Goal: Task Accomplishment & Management: Use online tool/utility

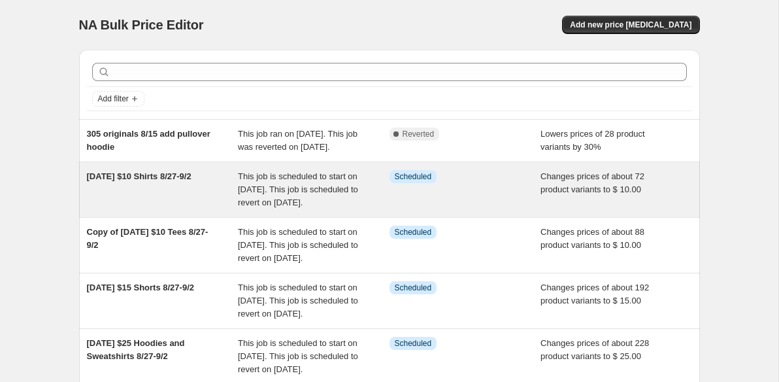
click at [245, 208] on div "This job is scheduled to start on August 27, 2025. This job is scheduled to rev…" at bounding box center [314, 189] width 152 height 39
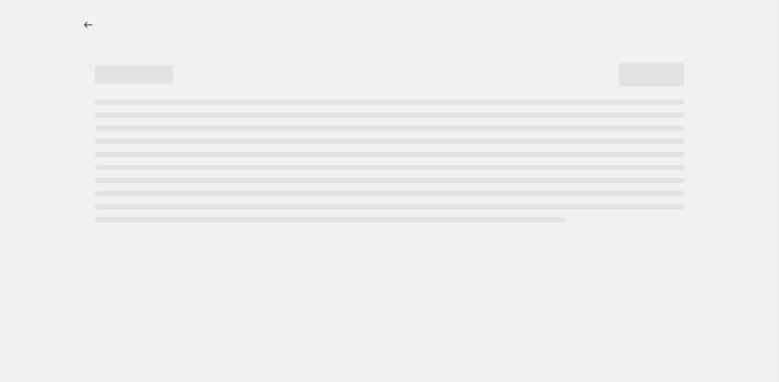
select select "no_change"
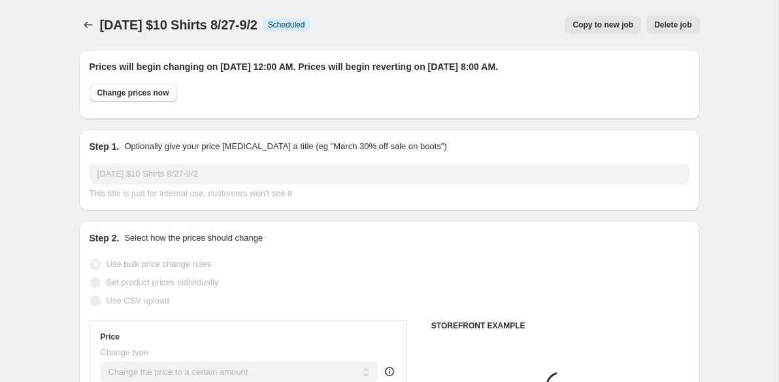
select select "collection"
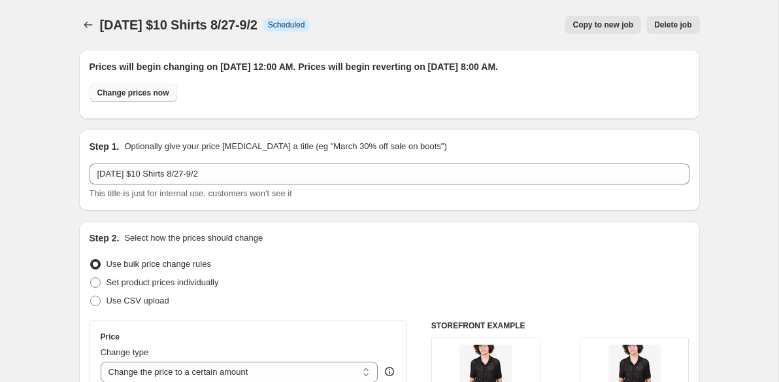
click at [144, 94] on span "Change prices now" at bounding box center [133, 93] width 72 height 10
radio input "true"
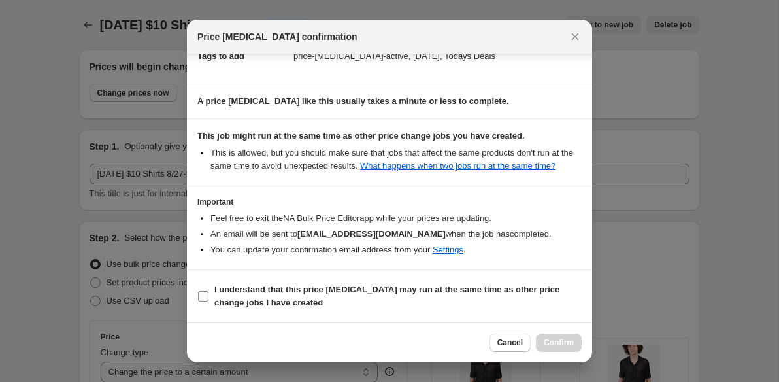
scroll to position [229, 0]
click at [203, 297] on input "I understand that this price change job may run at the same time as other price…" at bounding box center [203, 296] width 10 height 10
checkbox input "true"
click at [556, 341] on span "Confirm" at bounding box center [559, 342] width 30 height 10
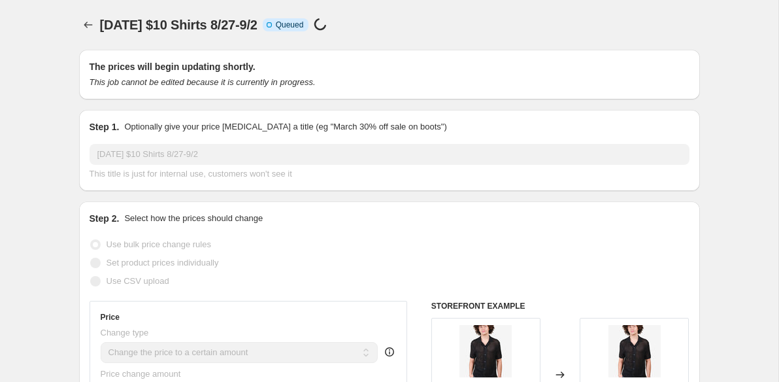
scroll to position [0, 0]
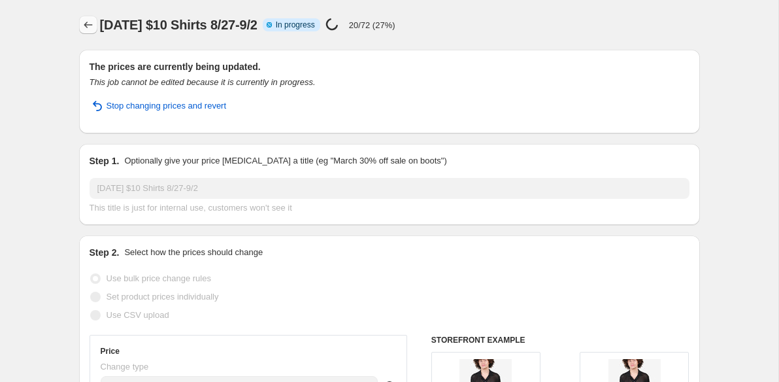
click at [90, 26] on icon "Price change jobs" at bounding box center [88, 24] width 13 height 13
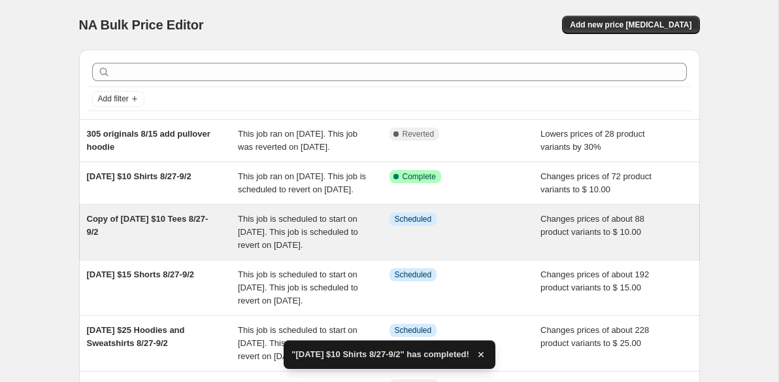
click at [180, 237] on span "Copy of [DATE] $10 Tees 8/27-9/2" at bounding box center [148, 225] width 122 height 23
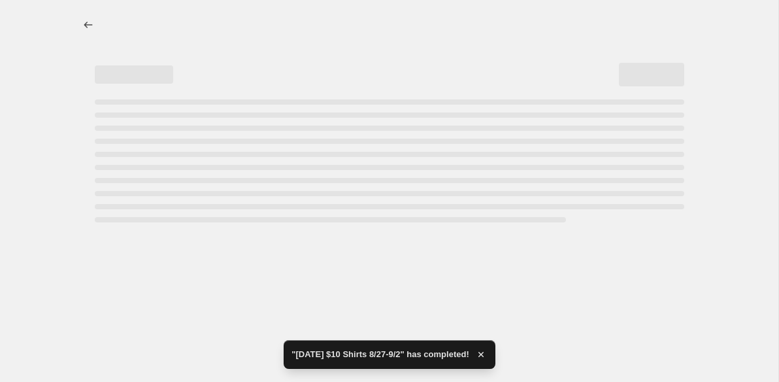
select select "no_change"
select select "product_type"
select select "tag"
select select "not_equal"
select select "product_status"
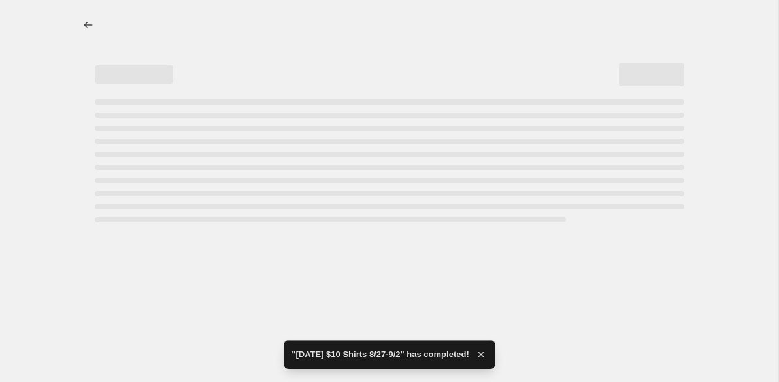
select select "tag"
select select "not_equal"
select select "tag"
select select "not_equal"
select select "tag"
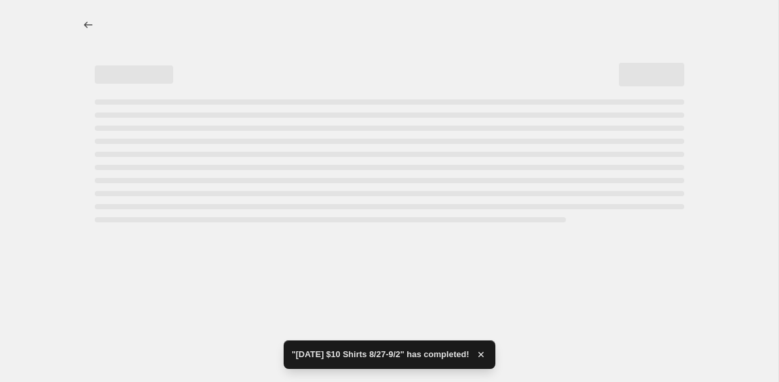
select select "not_equal"
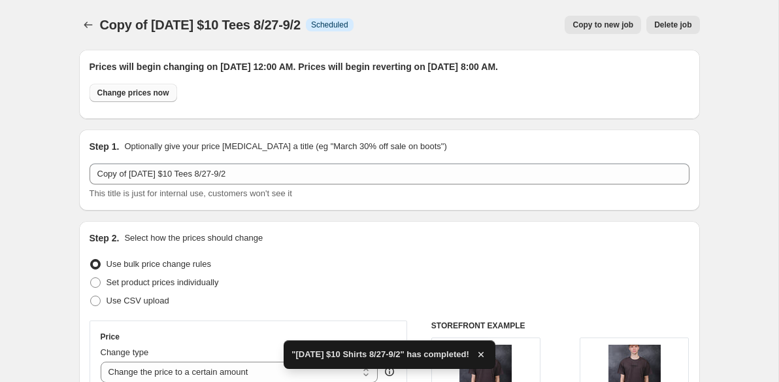
click at [144, 99] on button "Change prices now" at bounding box center [134, 93] width 88 height 18
radio input "true"
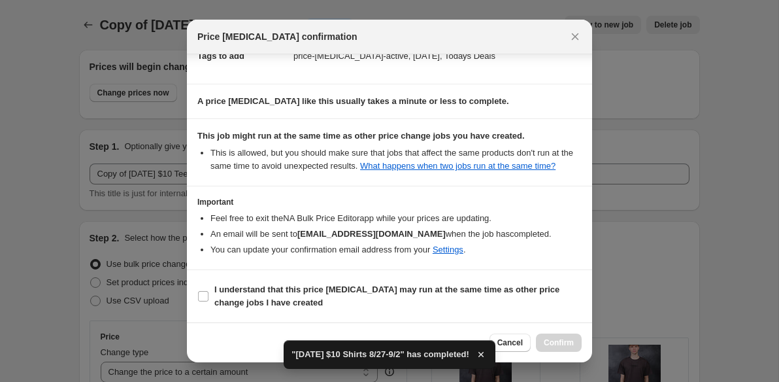
scroll to position [229, 0]
click at [367, 295] on span "I understand that this price change job may run at the same time as other price…" at bounding box center [397, 296] width 367 height 26
click at [208, 295] on input "I understand that this price change job may run at the same time as other price…" at bounding box center [203, 296] width 10 height 10
checkbox input "true"
click at [547, 343] on span "Confirm" at bounding box center [559, 342] width 30 height 10
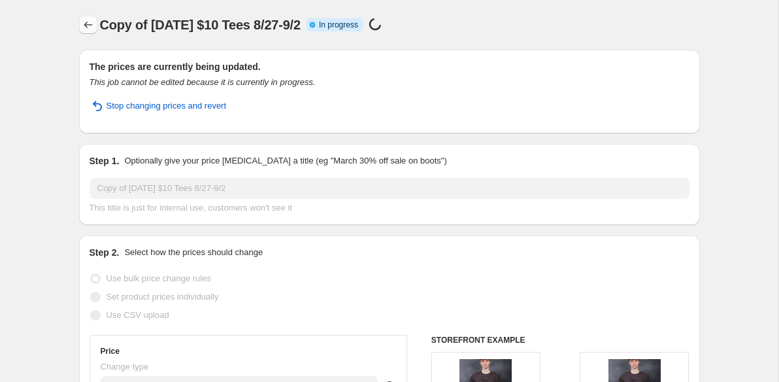
select select "no_change"
select select "product_type"
select select "tag"
select select "not_equal"
select select "product_status"
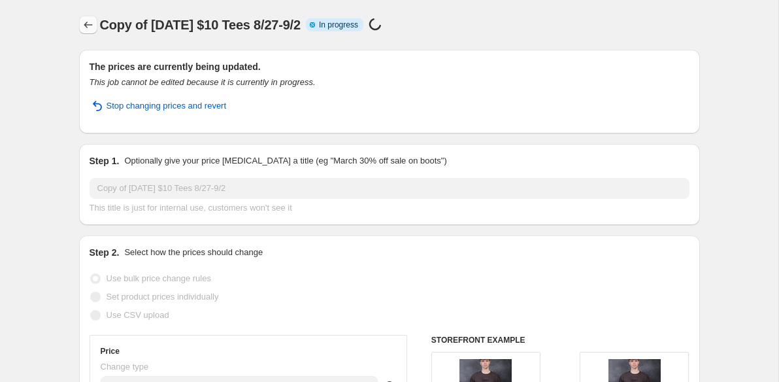
select select "tag"
select select "not_equal"
select select "tag"
select select "not_equal"
select select "tag"
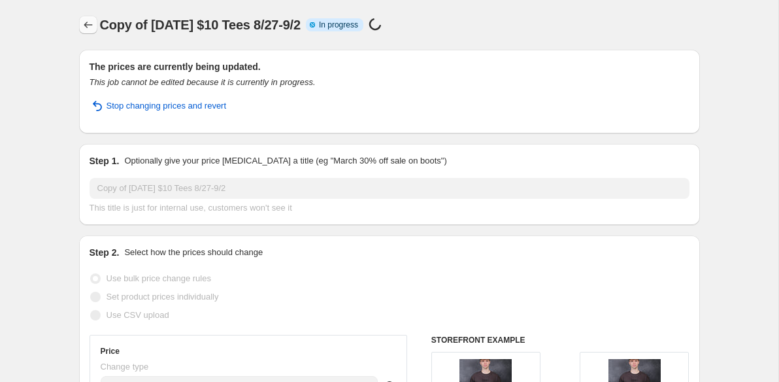
select select "not_equal"
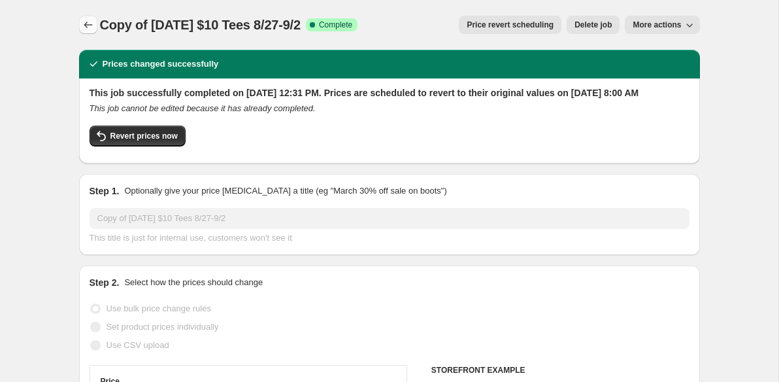
click at [84, 21] on icon "Price change jobs" at bounding box center [88, 24] width 13 height 13
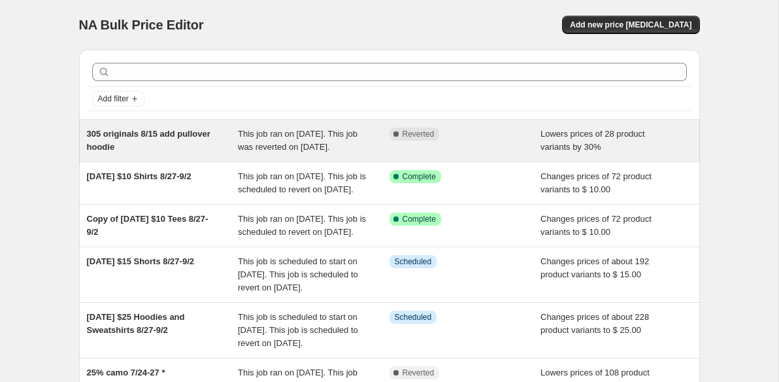
scroll to position [77, 0]
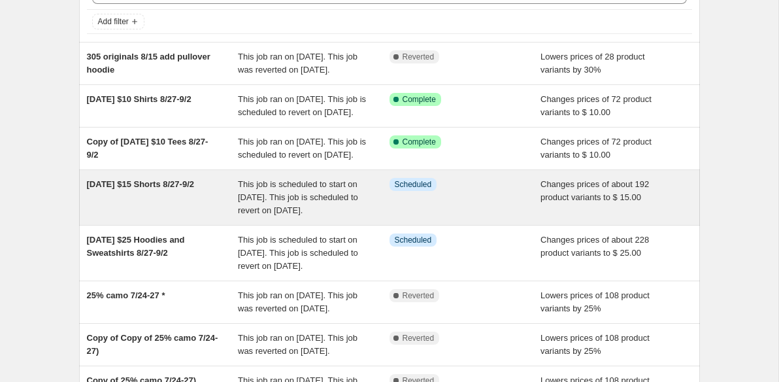
click at [207, 217] on div "[DATE] $15 Shorts 8/27-9/2" at bounding box center [163, 197] width 152 height 39
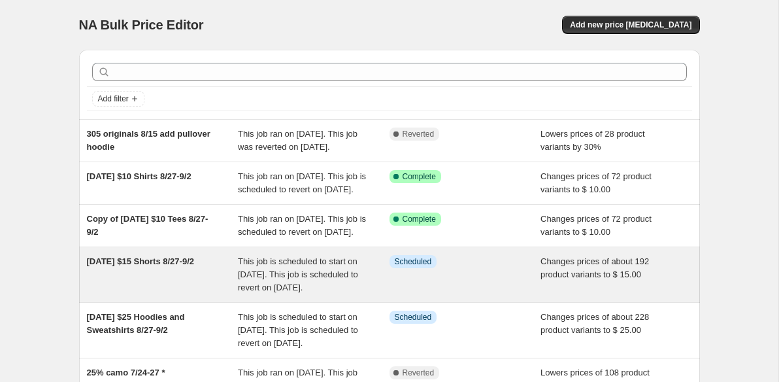
select select "no_change"
select select "collection"
select select "tag"
select select "not_equal"
select select "product_type"
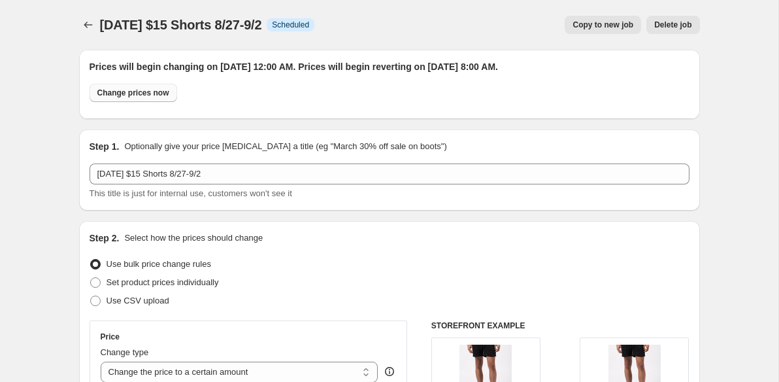
click at [134, 91] on span "Change prices now" at bounding box center [133, 93] width 72 height 10
radio input "true"
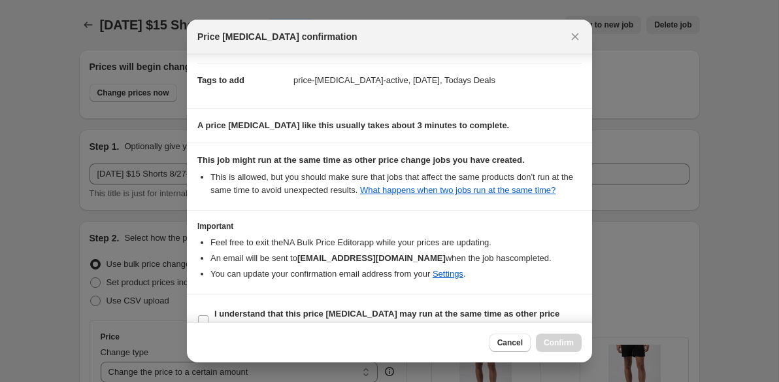
scroll to position [229, 0]
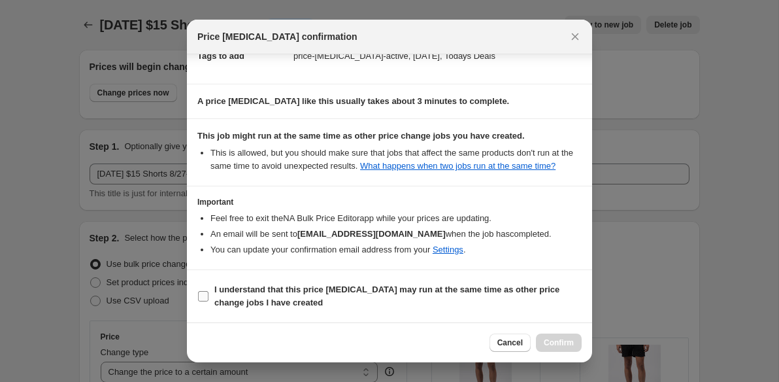
click at [388, 287] on b "I understand that this price change job may run at the same time as other price…" at bounding box center [386, 295] width 345 height 23
click at [208, 291] on input "I understand that this price change job may run at the same time as other price…" at bounding box center [203, 296] width 10 height 10
checkbox input "true"
click at [554, 337] on button "Confirm" at bounding box center [559, 342] width 46 height 18
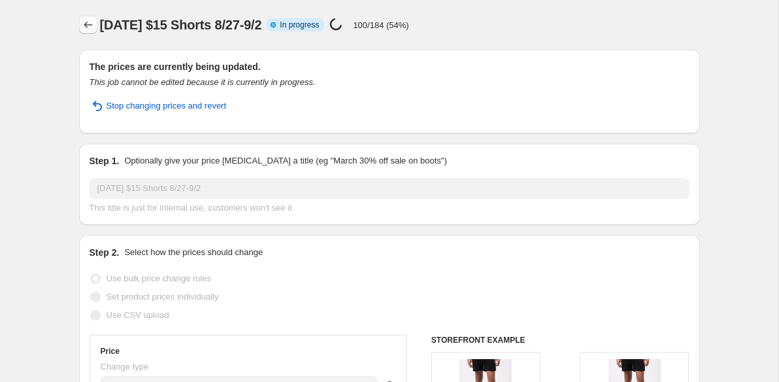
click at [90, 22] on icon "Price change jobs" at bounding box center [88, 24] width 13 height 13
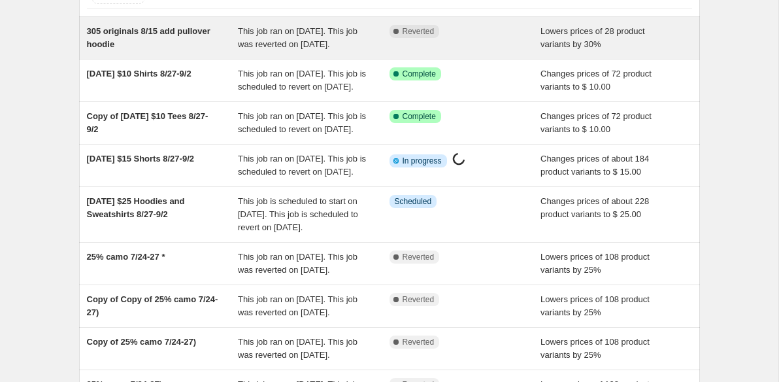
scroll to position [131, 0]
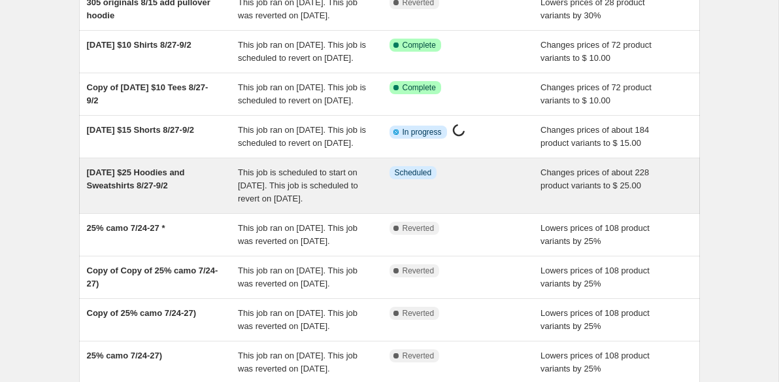
click at [185, 190] on span "[DATE] $25 Hoodies and Sweatshirts 8/27-9/2" at bounding box center [136, 178] width 98 height 23
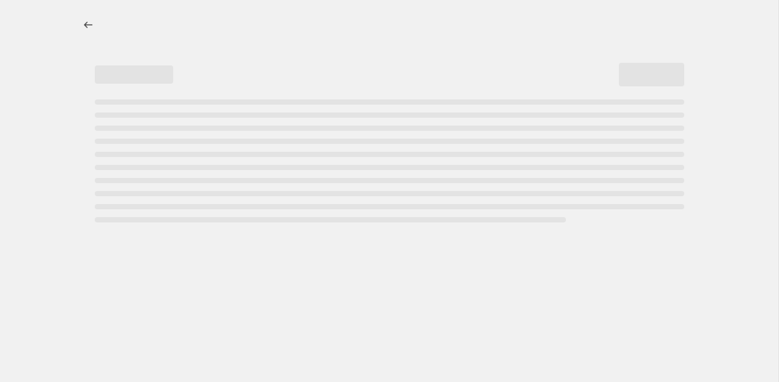
select select "no_change"
select select "collection"
select select "product_status"
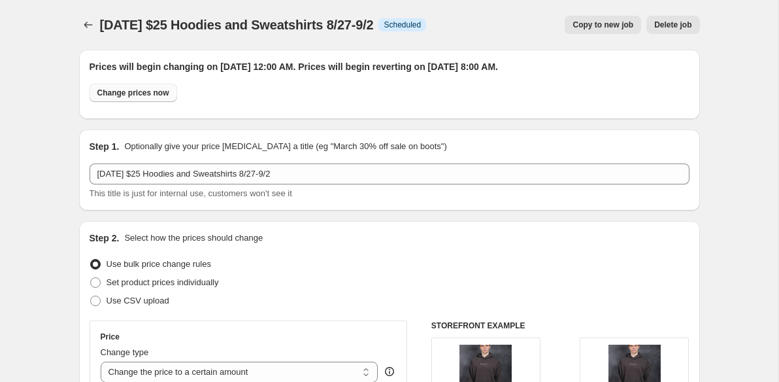
click at [160, 92] on span "Change prices now" at bounding box center [133, 93] width 72 height 10
radio input "true"
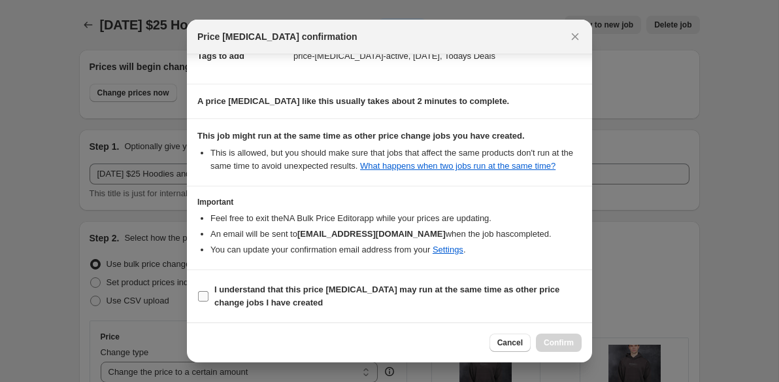
scroll to position [229, 0]
click at [360, 291] on b "I understand that this price change job may run at the same time as other price…" at bounding box center [386, 295] width 345 height 23
click at [208, 291] on input "I understand that this price change job may run at the same time as other price…" at bounding box center [203, 296] width 10 height 10
checkbox input "true"
click at [568, 345] on span "Confirm" at bounding box center [559, 342] width 30 height 10
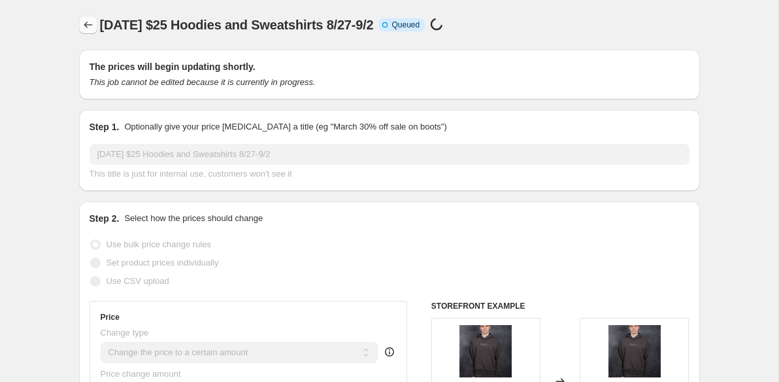
select select "no_change"
select select "collection"
select select "product_status"
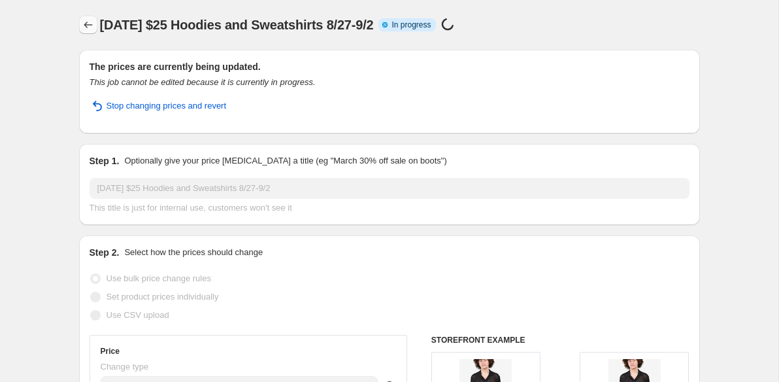
click at [93, 24] on icon "Price change jobs" at bounding box center [88, 24] width 13 height 13
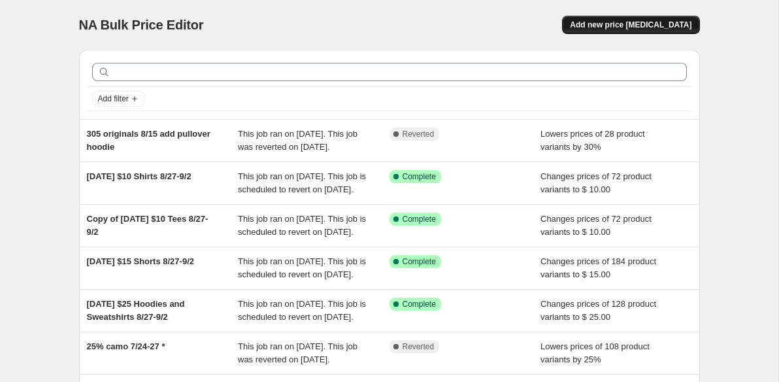
click at [634, 27] on span "Add new price [MEDICAL_DATA]" at bounding box center [631, 25] width 122 height 10
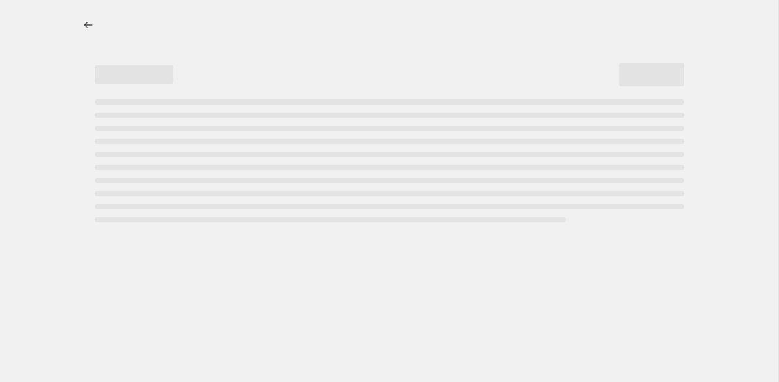
select select "percentage"
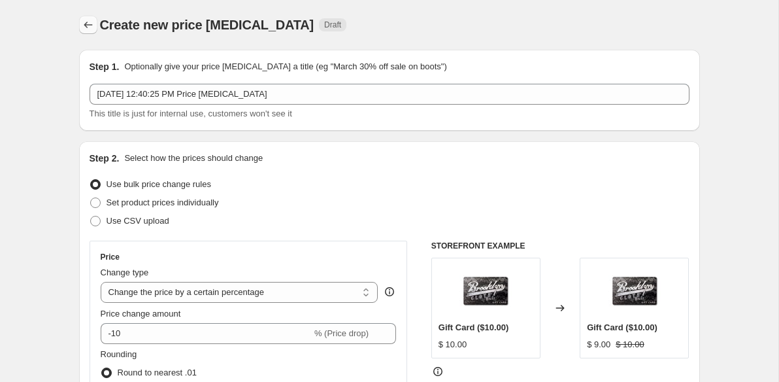
click at [82, 23] on icon "Price change jobs" at bounding box center [88, 24] width 13 height 13
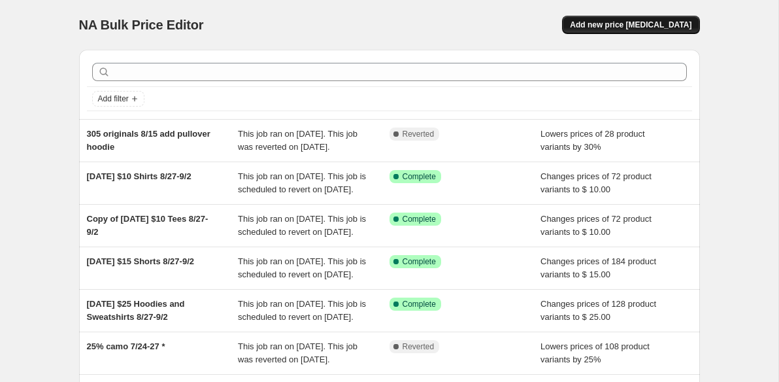
click at [604, 27] on span "Add new price [MEDICAL_DATA]" at bounding box center [631, 25] width 122 height 10
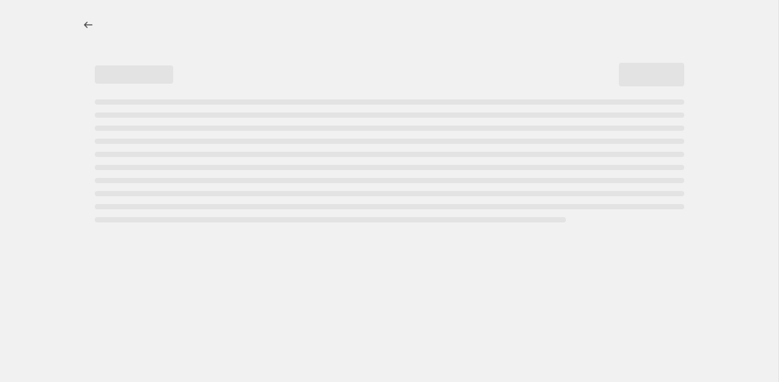
select select "percentage"
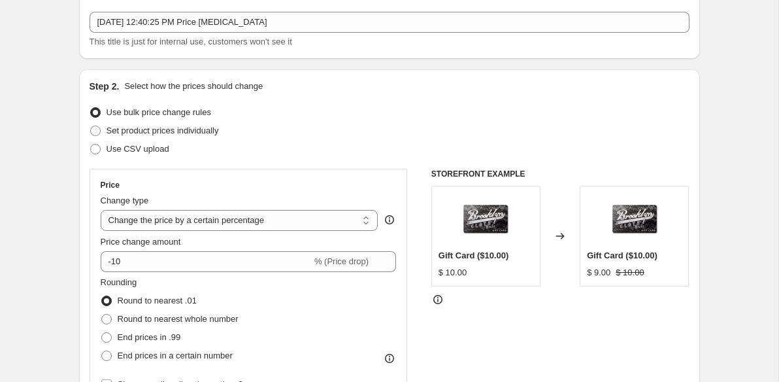
scroll to position [79, 0]
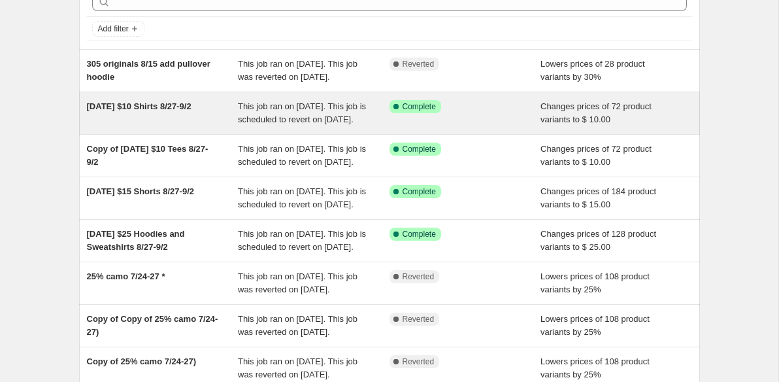
scroll to position [73, 0]
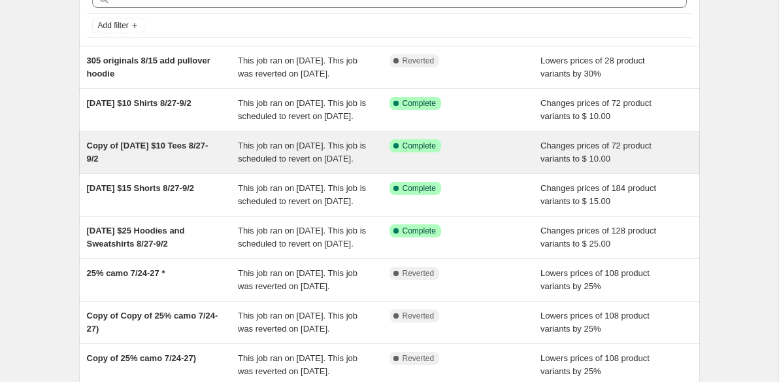
click at [197, 163] on span "Copy of [DATE] $10 Tees 8/27-9/2" at bounding box center [148, 151] width 122 height 23
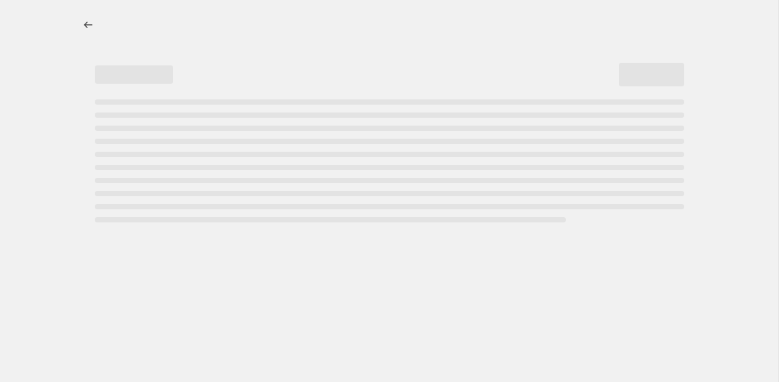
select select "no_change"
select select "product_type"
select select "tag"
select select "not_equal"
select select "product_status"
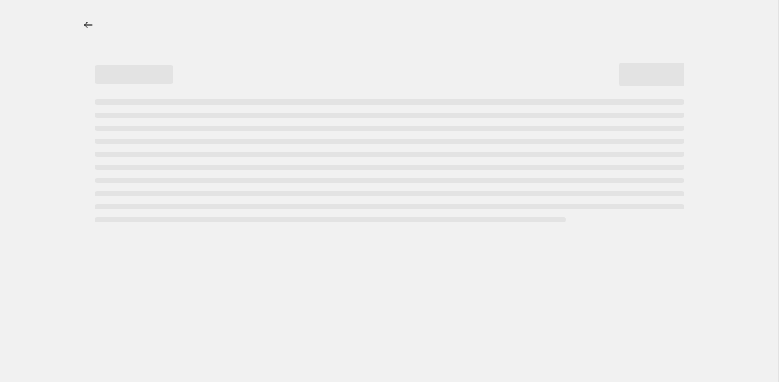
select select "tag"
select select "not_equal"
select select "tag"
select select "not_equal"
select select "tag"
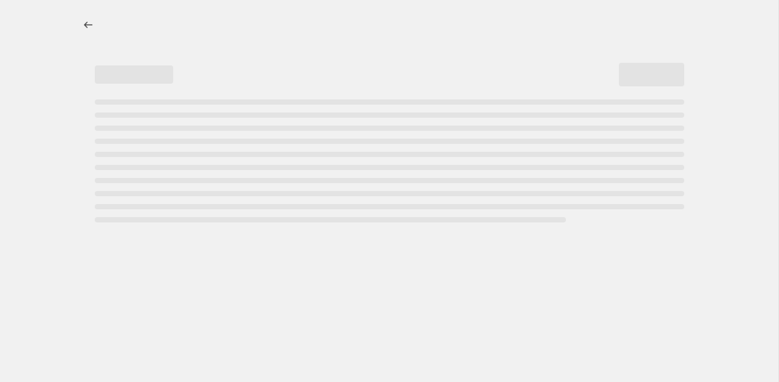
select select "not_equal"
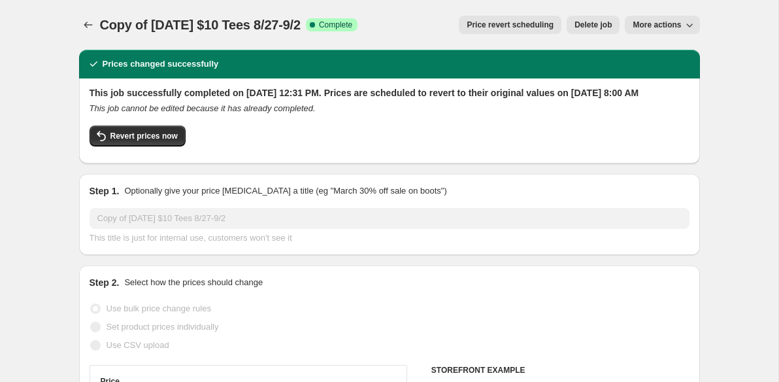
click at [654, 29] on span "More actions" at bounding box center [657, 25] width 48 height 10
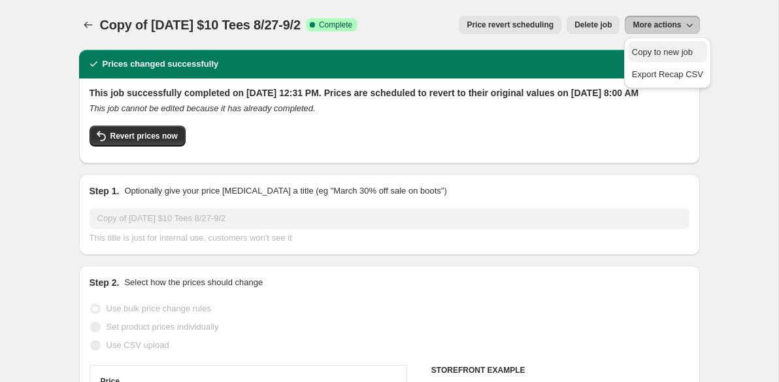
click at [661, 47] on span "Copy to new job" at bounding box center [662, 52] width 61 height 10
select select "no_change"
select select "product_type"
select select "tag"
select select "not_equal"
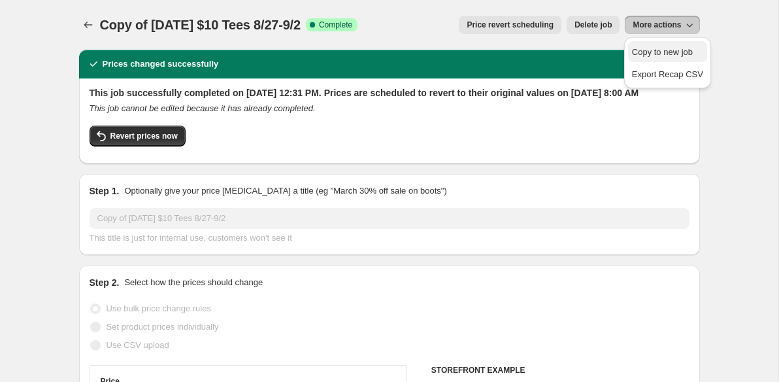
select select "product_status"
select select "tag"
select select "not_equal"
select select "tag"
select select "not_equal"
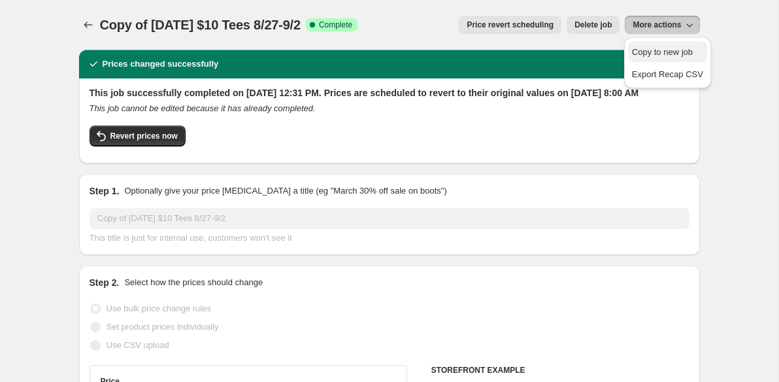
select select "tag"
select select "not_equal"
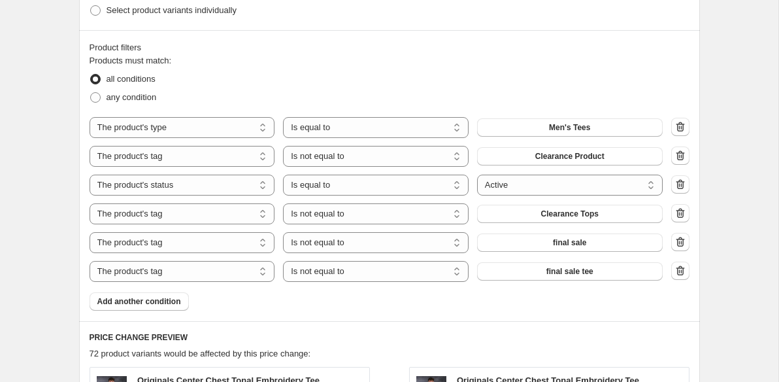
scroll to position [640, 0]
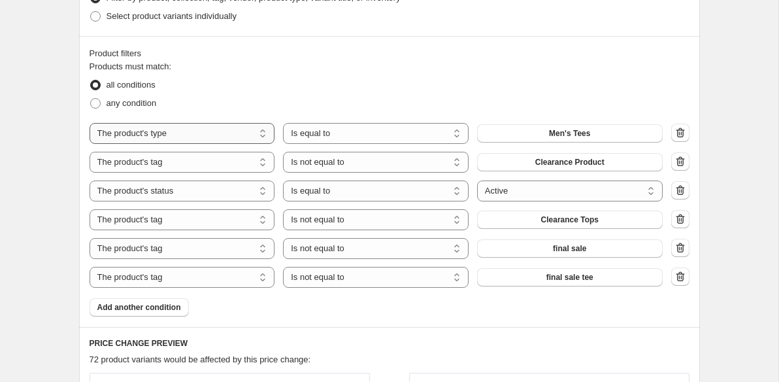
select select "product"
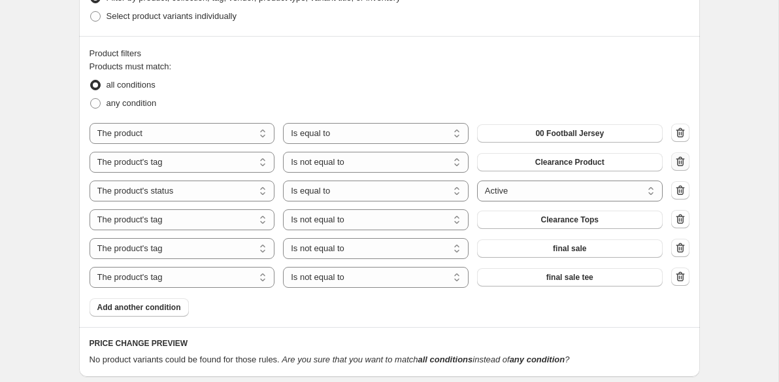
click at [682, 161] on icon "button" at bounding box center [680, 162] width 8 height 10
select select "product_status"
select select "equal"
select select "tag"
select select "not_equal"
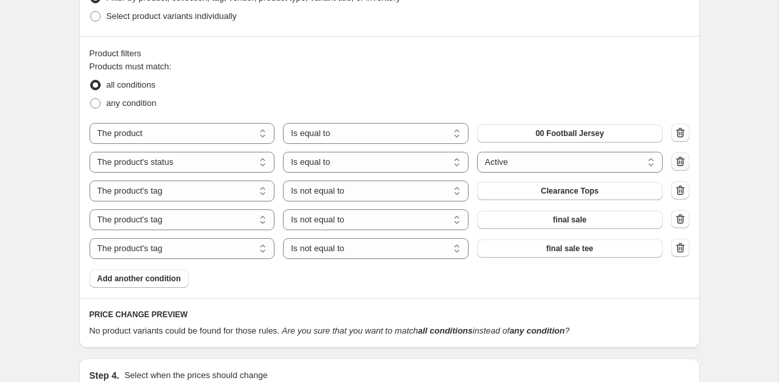
click at [682, 163] on icon "button" at bounding box center [680, 162] width 8 height 10
select select "tag"
select select "not_equal"
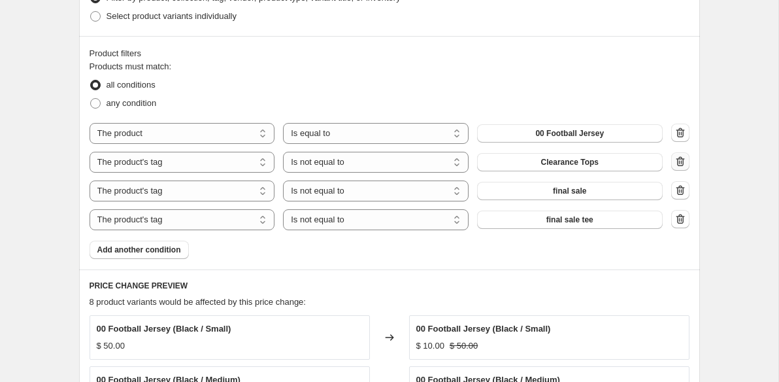
click at [682, 165] on icon "button" at bounding box center [680, 162] width 8 height 10
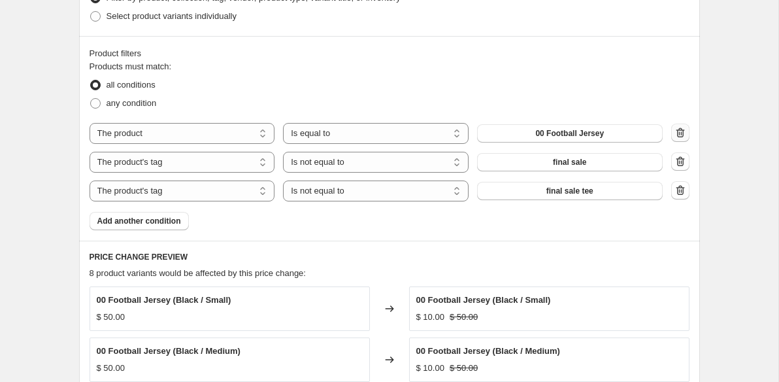
click at [677, 135] on icon "button" at bounding box center [680, 133] width 8 height 10
select select "tag"
select select "not_equal"
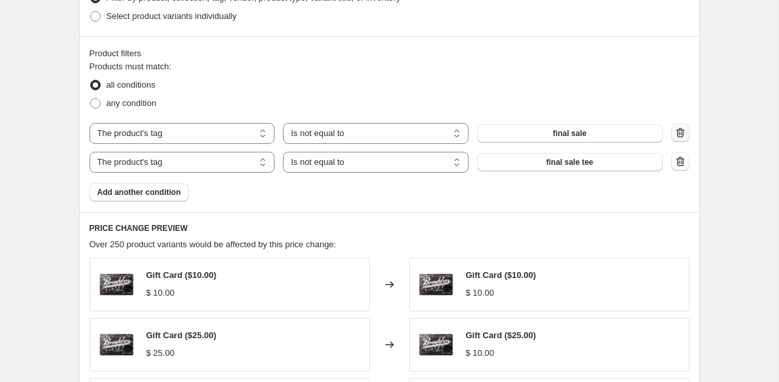
click at [677, 135] on icon "button" at bounding box center [680, 133] width 8 height 10
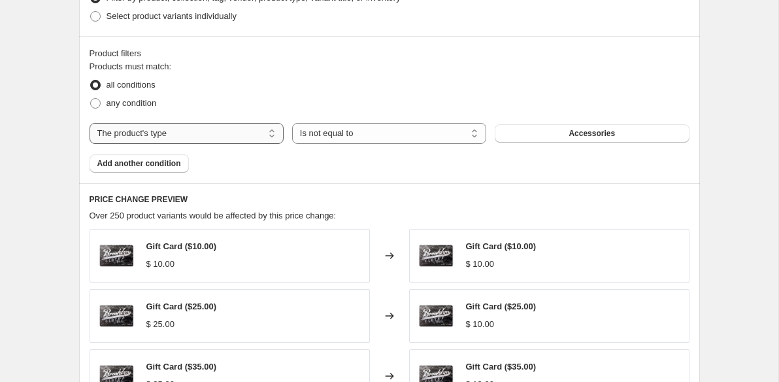
select select "product"
select select "equal"
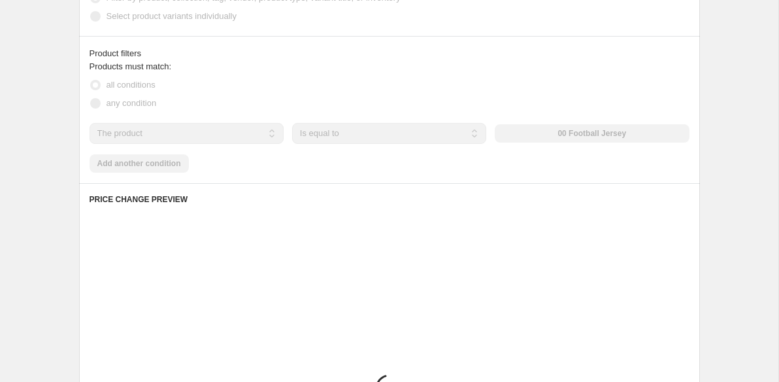
click at [538, 137] on div "The product The product's collection The product's tag The product's vendor The…" at bounding box center [390, 133] width 600 height 21
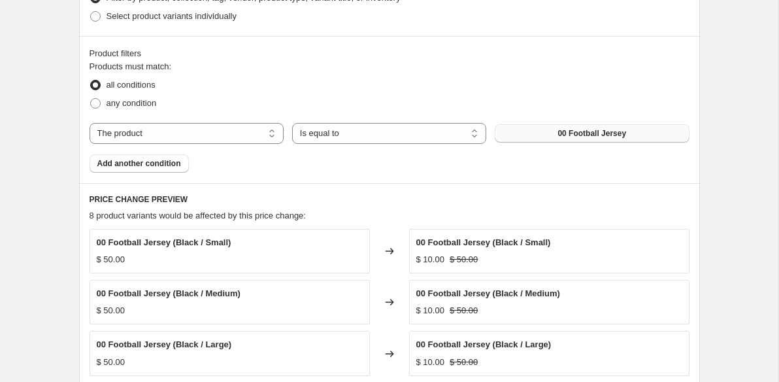
click at [609, 129] on span "00 Football Jersey" at bounding box center [591, 133] width 69 height 10
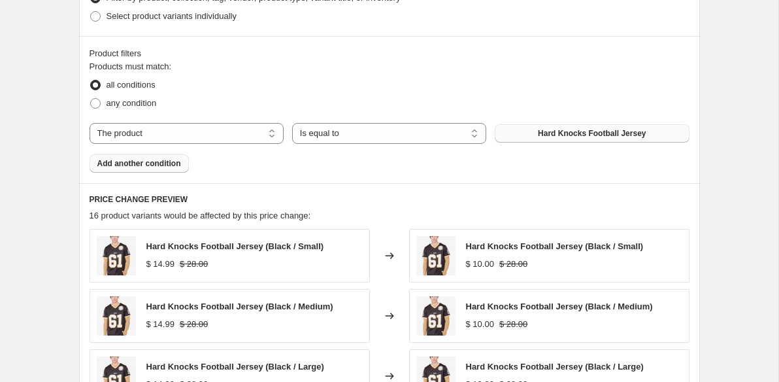
click at [170, 161] on span "Add another condition" at bounding box center [139, 163] width 84 height 10
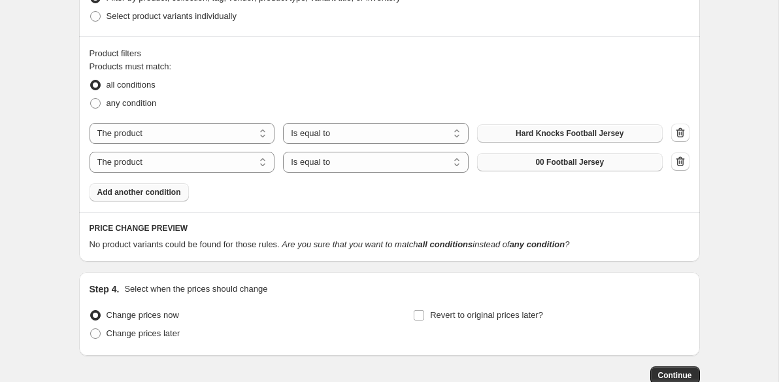
click at [584, 161] on span "00 Football Jersey" at bounding box center [569, 162] width 69 height 10
click at [182, 200] on button "Add another condition" at bounding box center [139, 192] width 99 height 18
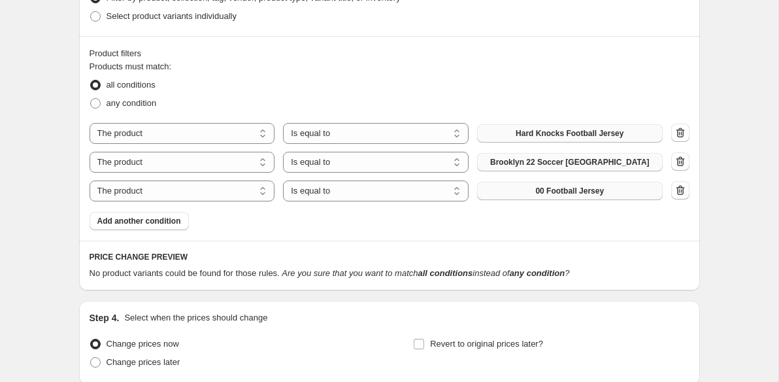
click at [538, 182] on button "00 Football Jersey" at bounding box center [570, 191] width 186 height 18
click at [171, 226] on span "Add another condition" at bounding box center [139, 221] width 84 height 10
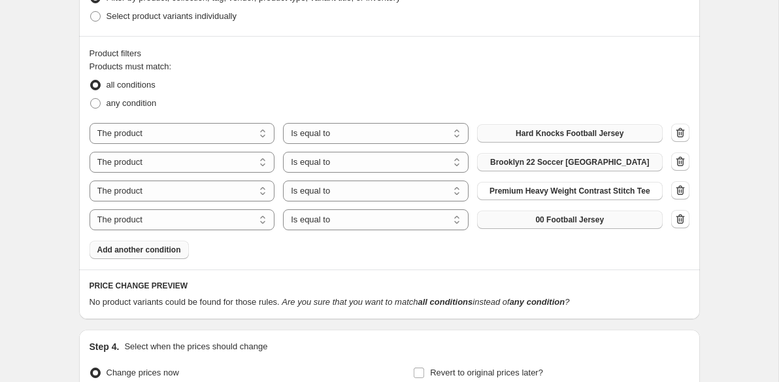
click at [518, 220] on button "00 Football Jersey" at bounding box center [570, 219] width 186 height 18
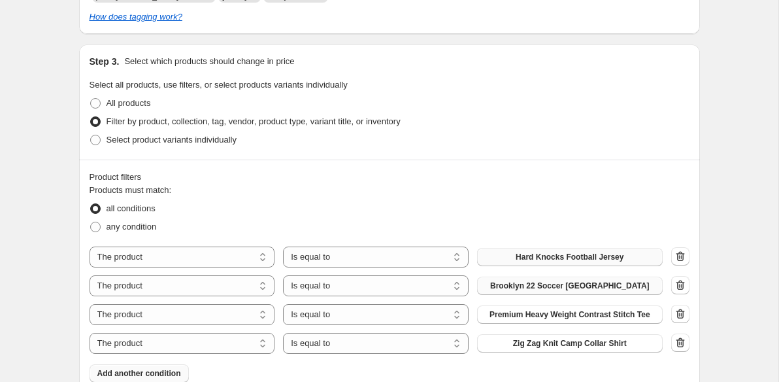
scroll to position [627, 0]
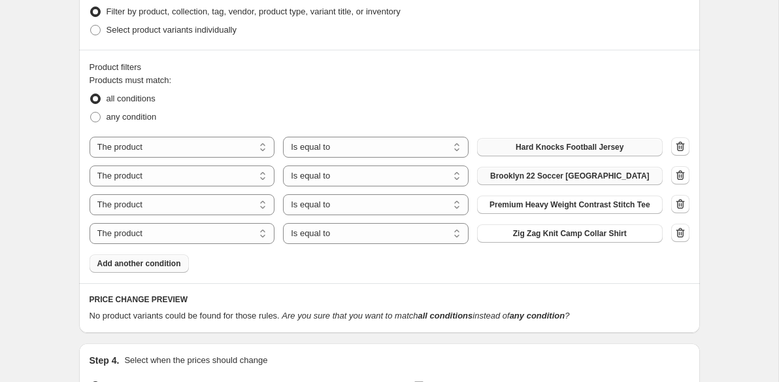
click at [163, 267] on span "Add another condition" at bounding box center [139, 263] width 84 height 10
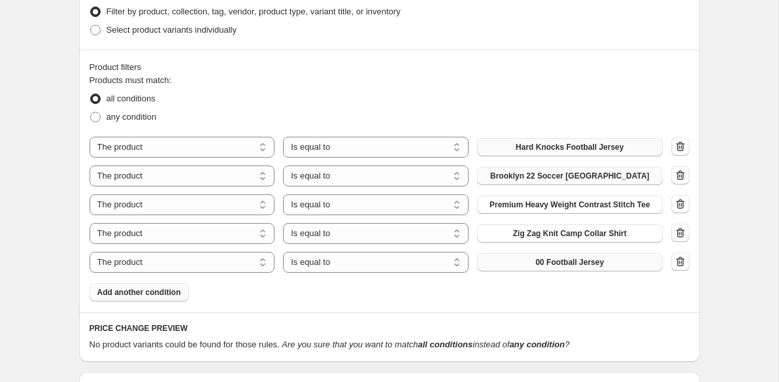
click at [544, 268] on button "00 Football Jersey" at bounding box center [570, 262] width 186 height 18
click at [136, 295] on span "Add another condition" at bounding box center [139, 292] width 84 height 10
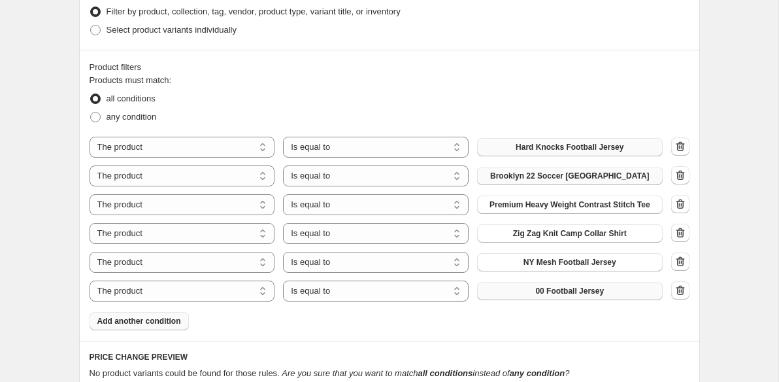
click at [497, 291] on button "00 Football Jersey" at bounding box center [570, 291] width 186 height 18
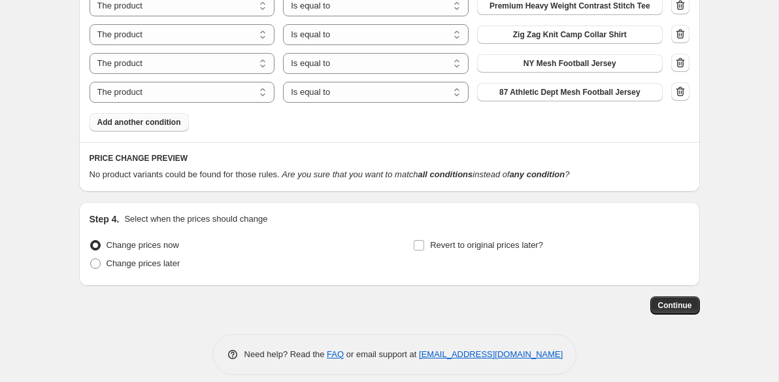
scroll to position [826, 0]
click at [417, 239] on input "Revert to original prices later?" at bounding box center [419, 244] width 10 height 10
checkbox input "true"
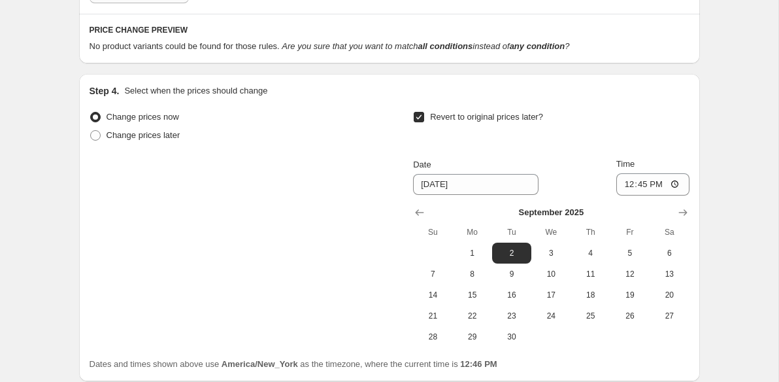
scroll to position [957, 0]
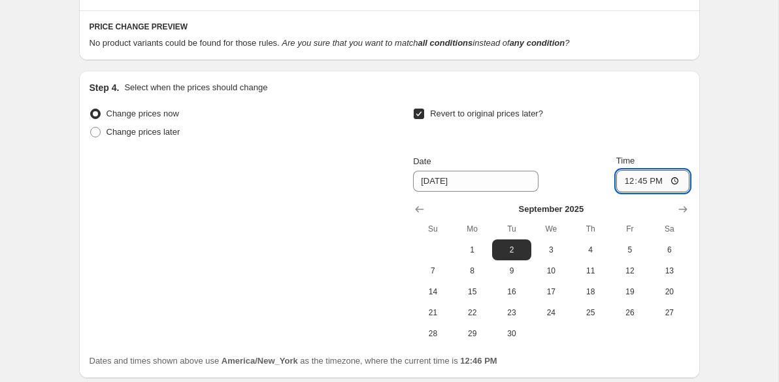
click at [642, 182] on input "12:45" at bounding box center [652, 181] width 73 height 22
click at [660, 184] on input "20:45" at bounding box center [652, 181] width 73 height 22
click at [672, 181] on input "20:00" at bounding box center [652, 181] width 73 height 22
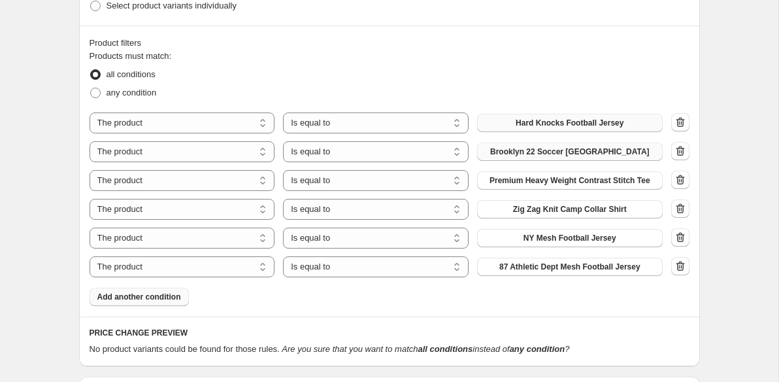
scroll to position [649, 0]
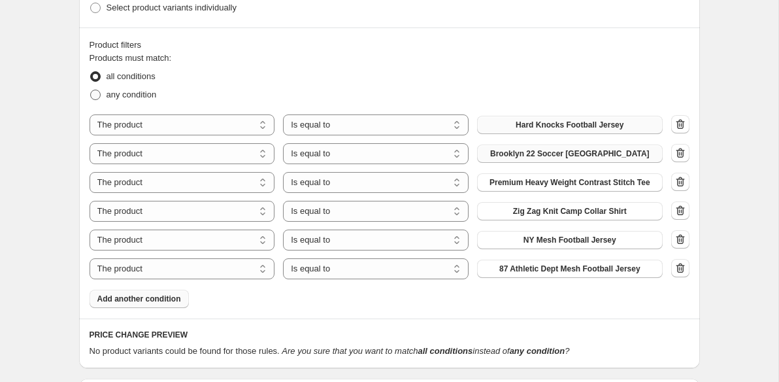
type input "08:00"
click at [123, 99] on span "any condition" at bounding box center [132, 95] width 50 height 10
click at [91, 90] on input "any condition" at bounding box center [90, 90] width 1 height 1
radio input "true"
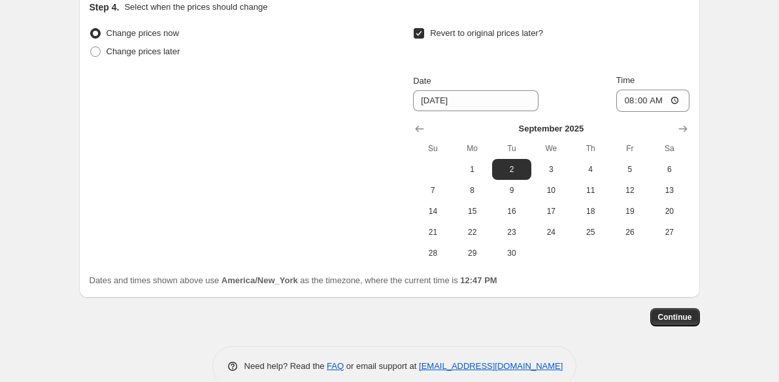
scroll to position [1392, 0]
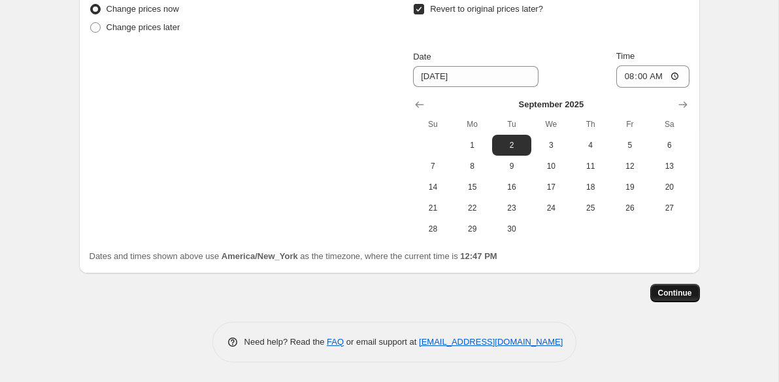
click at [696, 294] on button "Continue" at bounding box center [675, 293] width 50 height 18
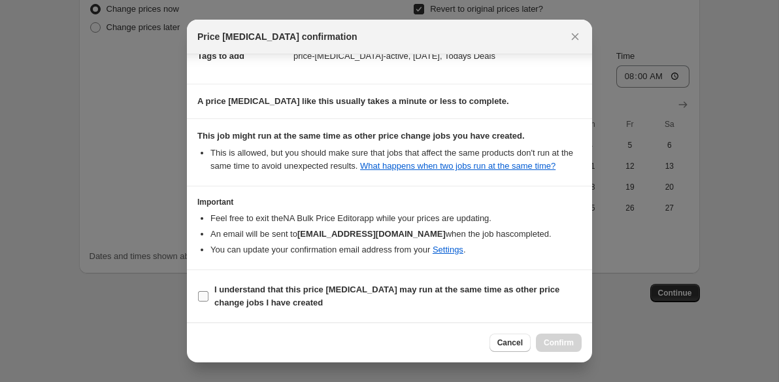
scroll to position [229, 0]
click at [478, 295] on span "I understand that this price change job may run at the same time as other price…" at bounding box center [397, 296] width 367 height 26
click at [208, 295] on input "I understand that this price change job may run at the same time as other price…" at bounding box center [203, 296] width 10 height 10
checkbox input "true"
click at [555, 344] on span "Confirm" at bounding box center [559, 342] width 30 height 10
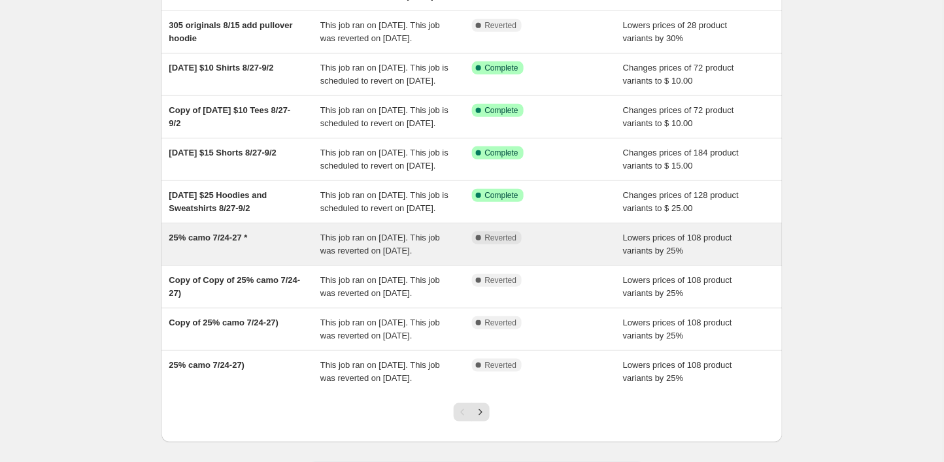
scroll to position [147, 0]
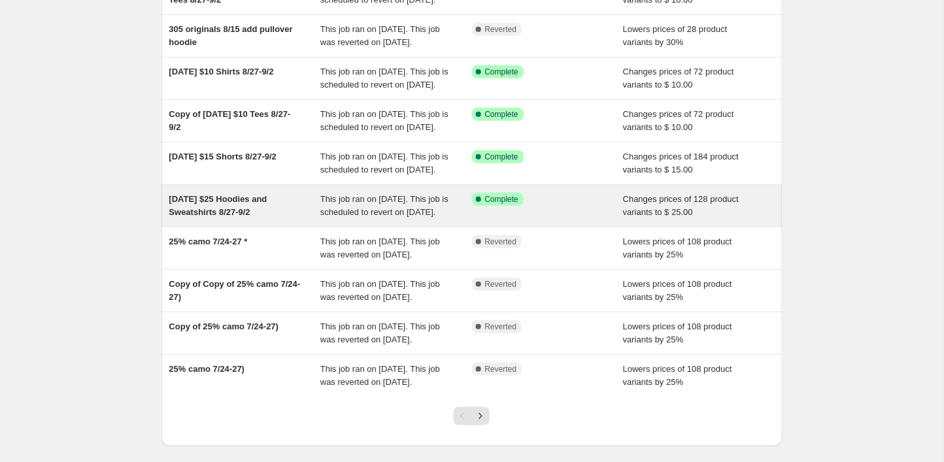
click at [271, 219] on div "[DATE] $25 Hoodies and Sweatshirts 8/27-9/2" at bounding box center [245, 206] width 152 height 26
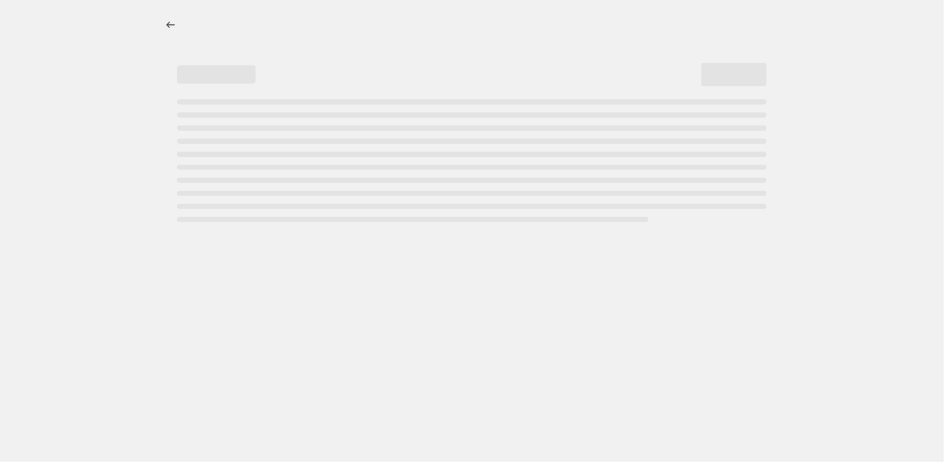
select select "no_change"
select select "product_status"
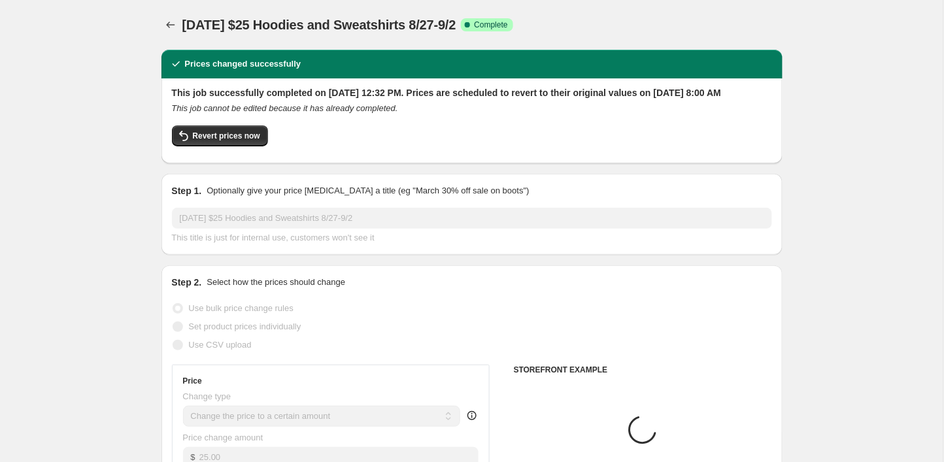
select select "collection"
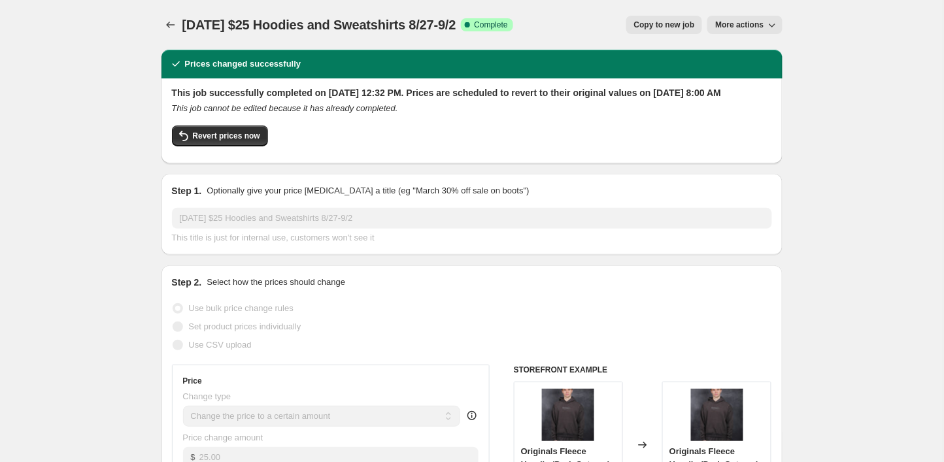
click at [750, 25] on span "More actions" at bounding box center [739, 25] width 48 height 10
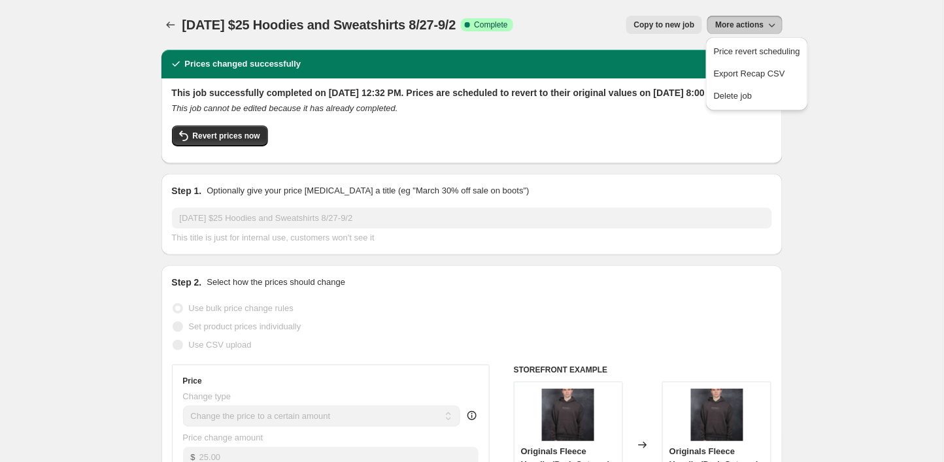
click at [663, 25] on span "Copy to new job" at bounding box center [664, 25] width 61 height 10
select select "no_change"
select select "collection"
select select "product_status"
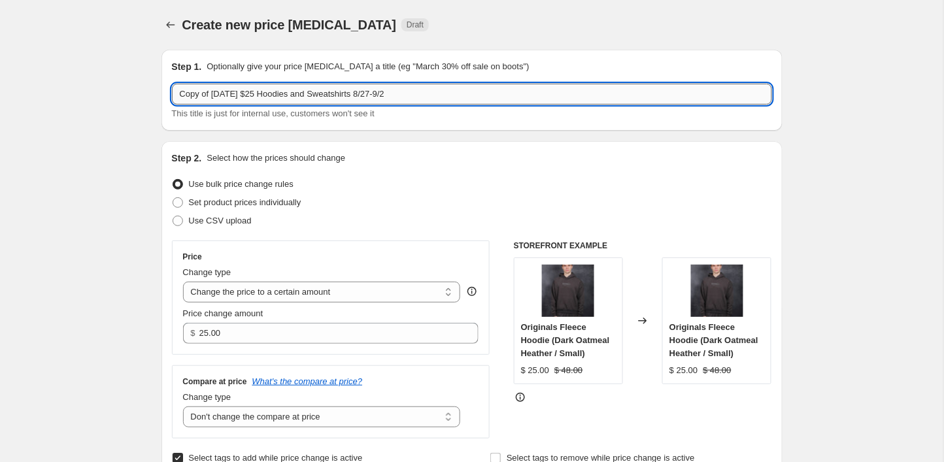
click at [491, 90] on input "Copy of Labor Day 2025 $25 Hoodies and Sweatshirts 8/27-9/2" at bounding box center [472, 94] width 600 height 21
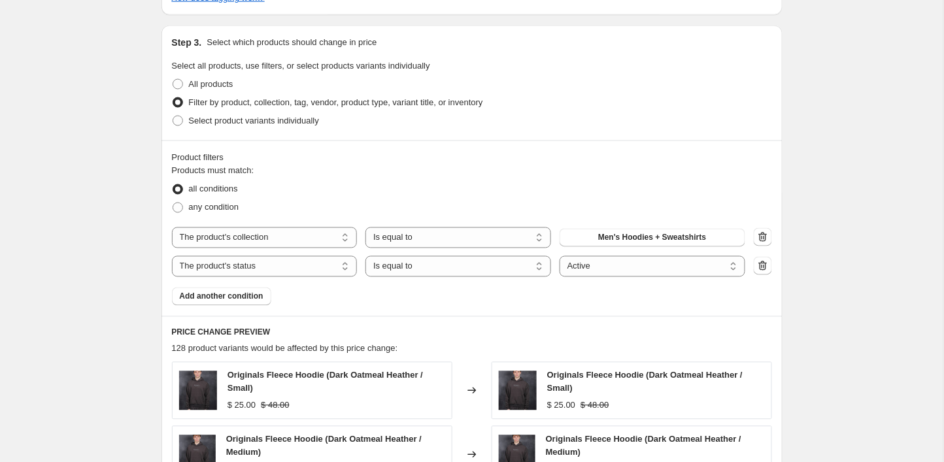
scroll to position [546, 0]
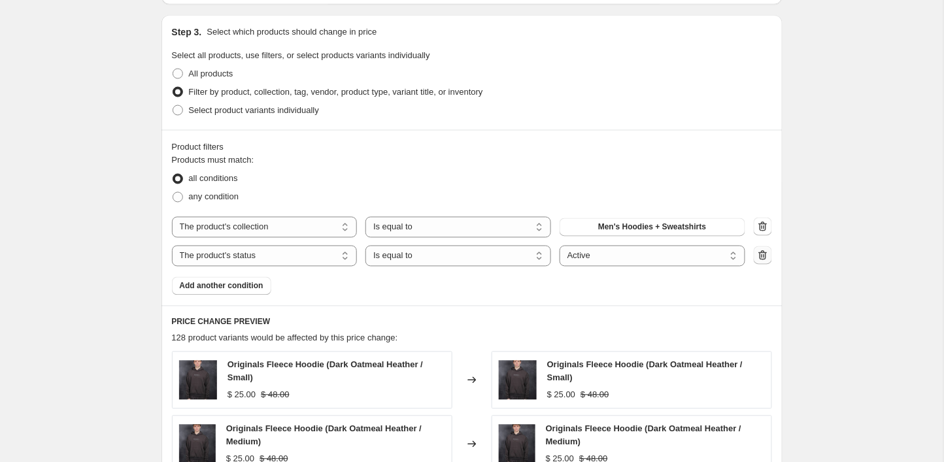
type input "Copy of Labor Day 2025 $25 Hoodies and Sweatshirts 8/27-9/2 include women's"
click at [763, 249] on button "button" at bounding box center [762, 255] width 18 height 18
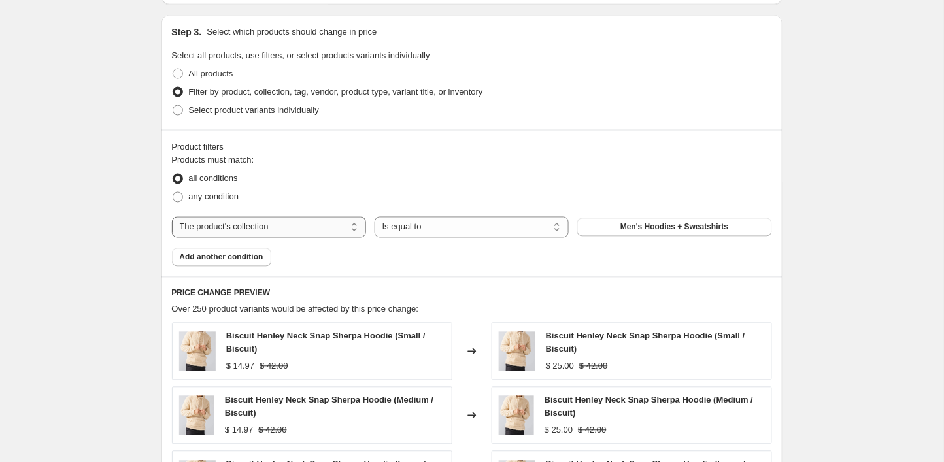
select select "product"
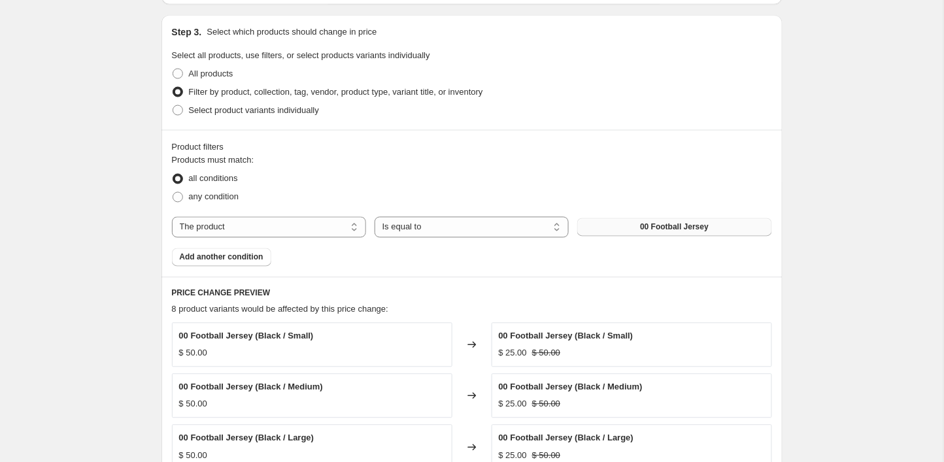
click at [659, 224] on span "00 Football Jersey" at bounding box center [674, 227] width 69 height 10
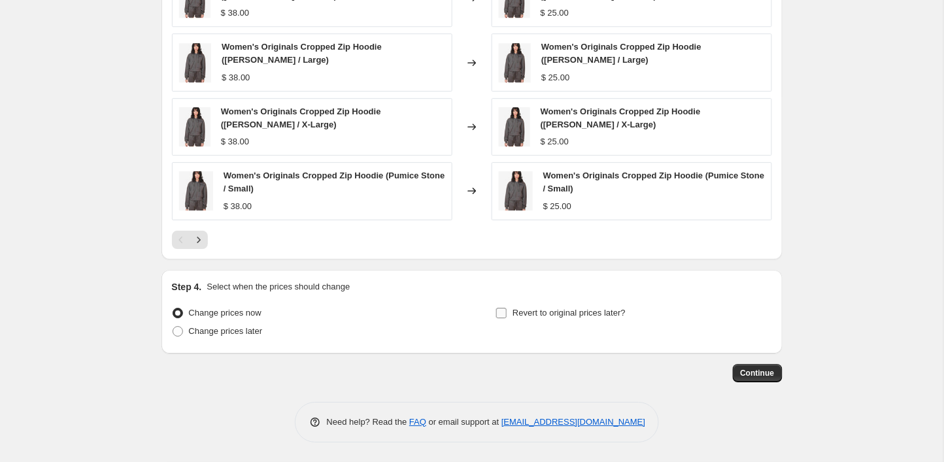
scroll to position [964, 0]
click at [504, 319] on label "Revert to original prices later?" at bounding box center [560, 313] width 130 height 18
click at [504, 318] on input "Revert to original prices later?" at bounding box center [501, 313] width 10 height 10
checkbox input "true"
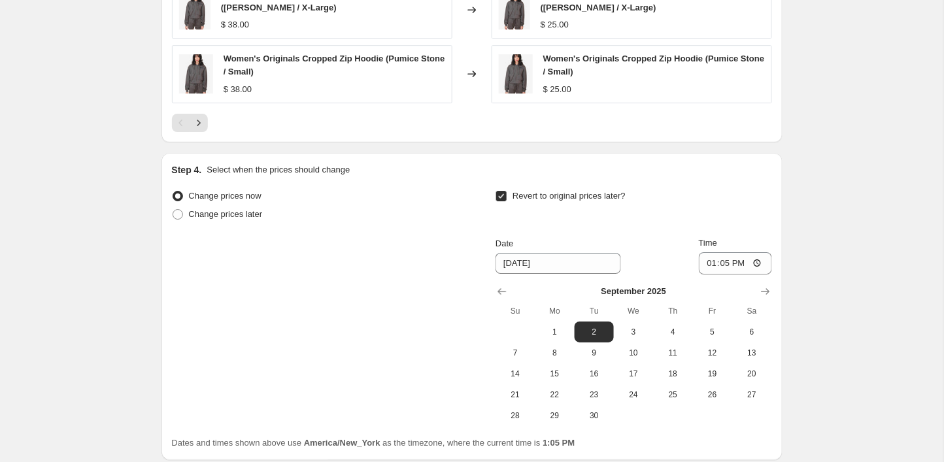
scroll to position [1168, 0]
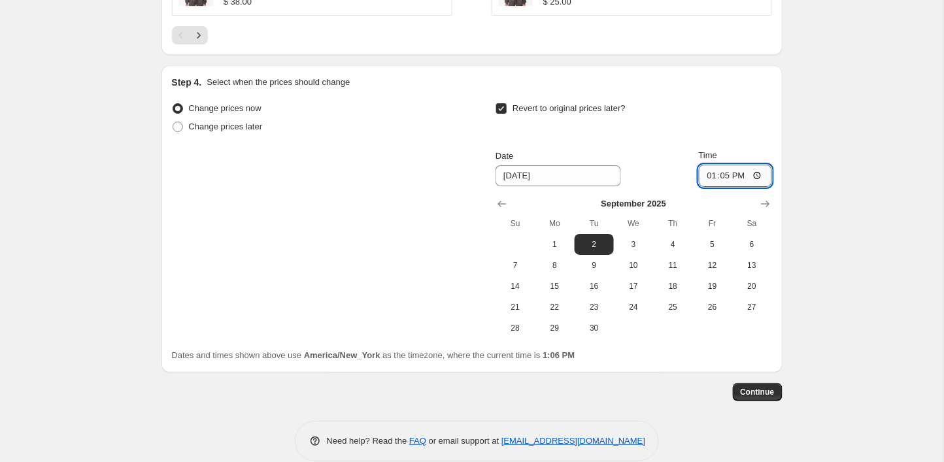
click at [721, 177] on input "13:05" at bounding box center [735, 176] width 73 height 22
click at [738, 174] on input "12:05" at bounding box center [735, 176] width 73 height 22
click at [756, 171] on input "12:00" at bounding box center [735, 176] width 73 height 22
type input "00:00"
click at [768, 383] on button "Continue" at bounding box center [758, 392] width 50 height 18
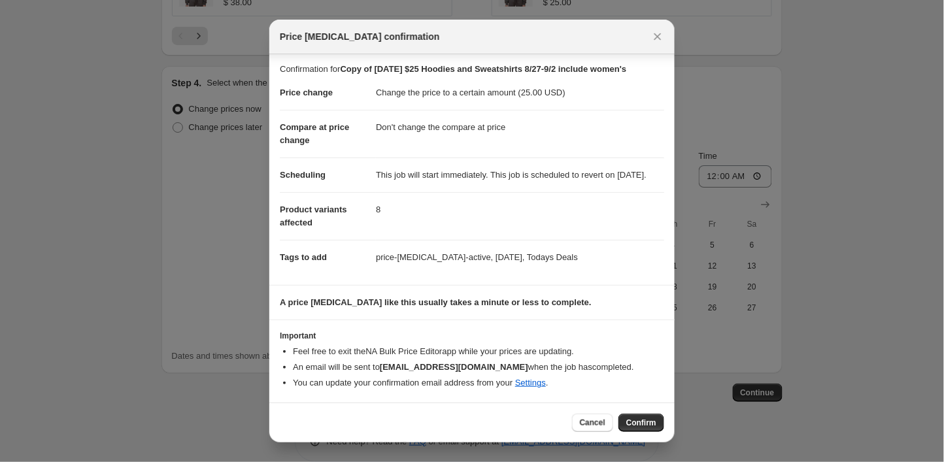
scroll to position [25, 0]
click at [640, 427] on span "Confirm" at bounding box center [641, 423] width 30 height 10
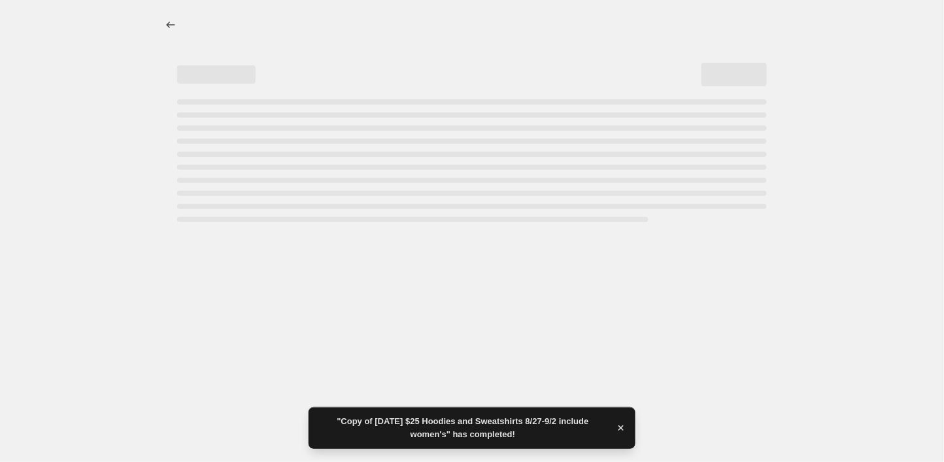
select select "no_change"
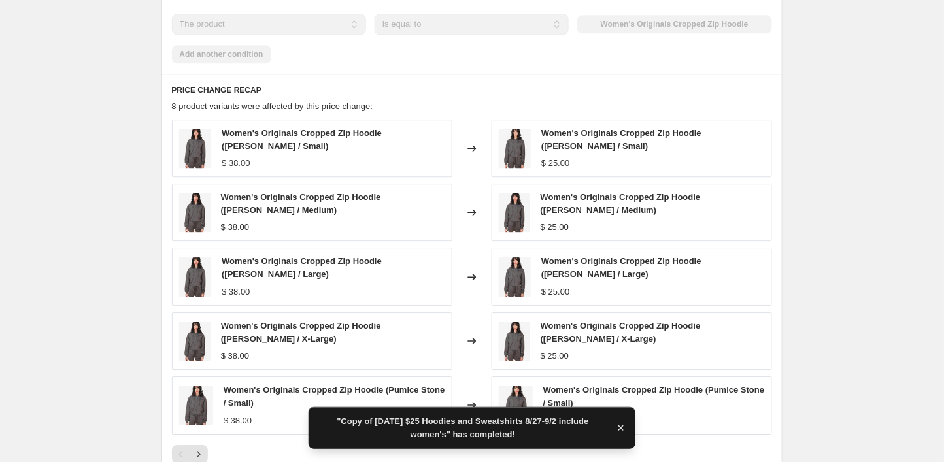
scroll to position [899, 0]
